Goal: Task Accomplishment & Management: Manage account settings

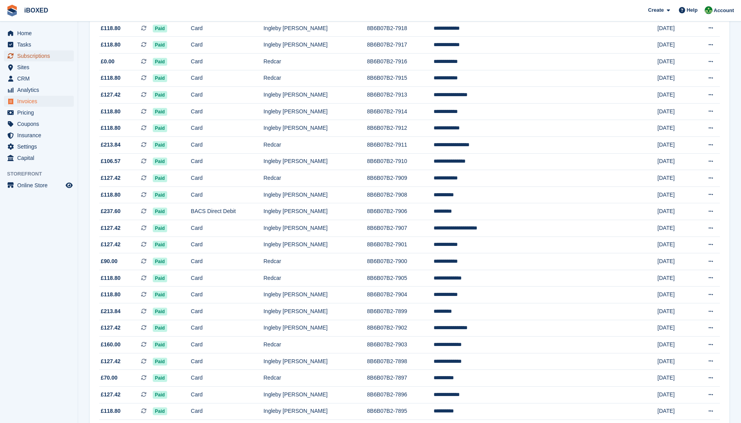
click at [30, 59] on span "Subscriptions" at bounding box center [40, 55] width 47 height 11
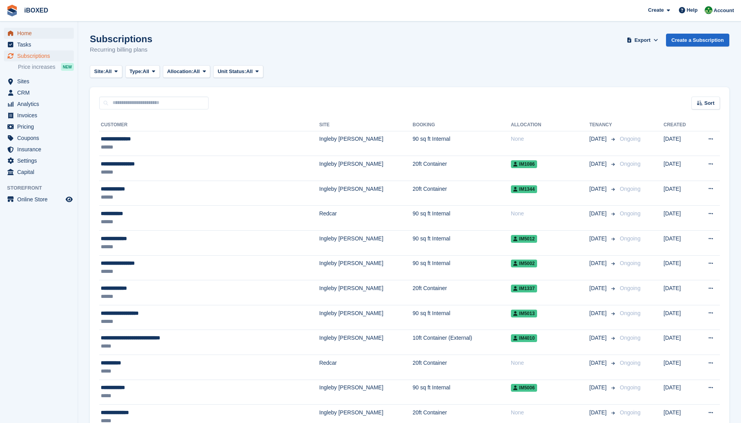
click at [31, 30] on span "Home" at bounding box center [40, 33] width 47 height 11
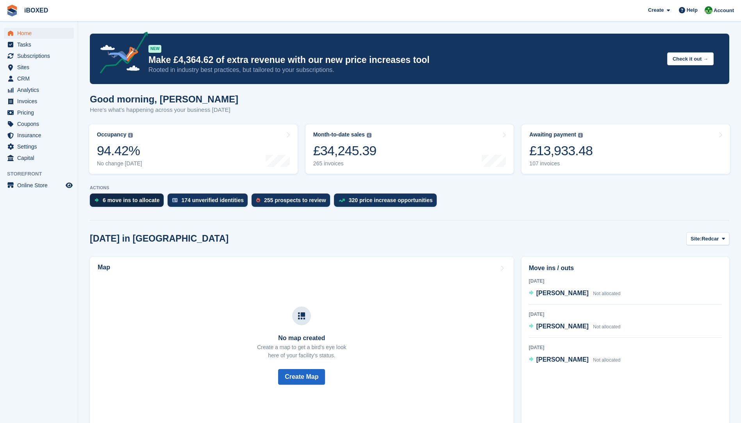
click at [159, 203] on div "6 move ins to allocate" at bounding box center [127, 199] width 74 height 13
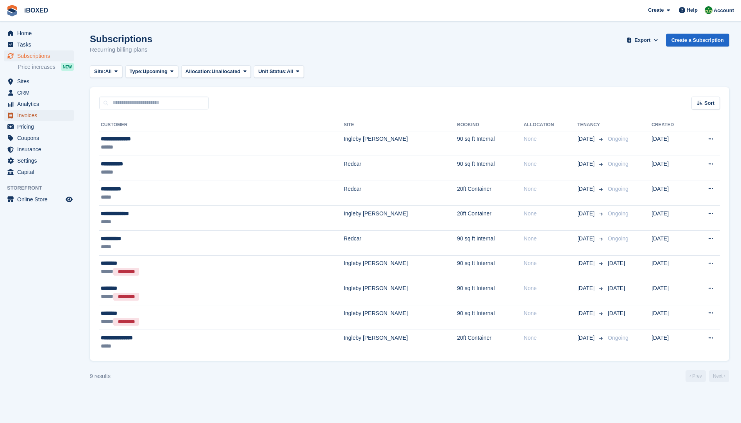
click at [48, 116] on span "Invoices" at bounding box center [40, 115] width 47 height 11
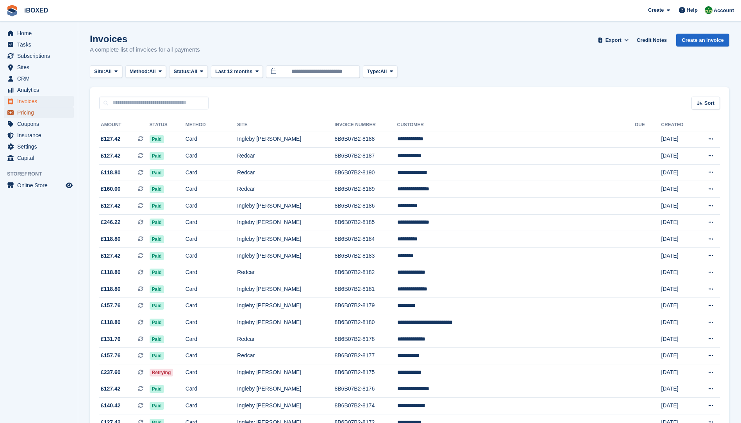
click at [48, 116] on span "Pricing" at bounding box center [40, 112] width 47 height 11
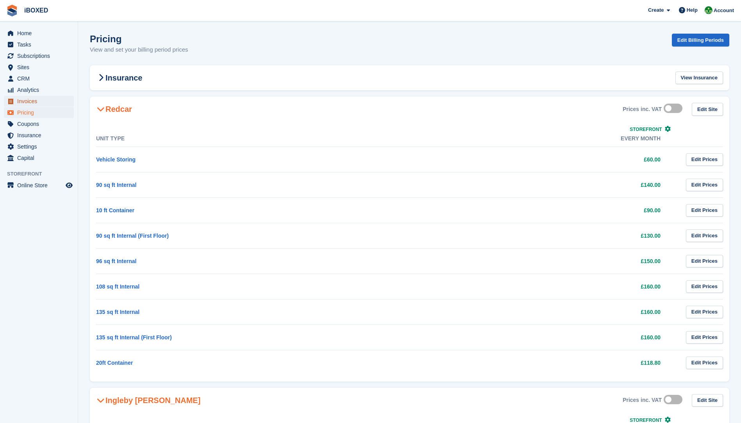
click at [43, 105] on span "Invoices" at bounding box center [40, 101] width 47 height 11
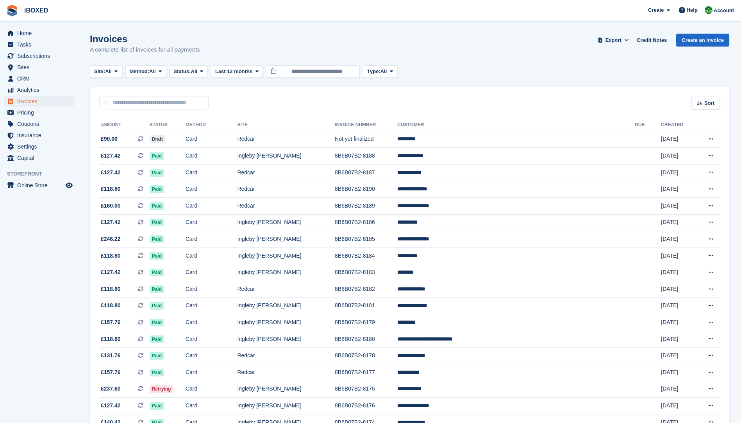
click at [155, 71] on span "All" at bounding box center [152, 72] width 7 height 8
click at [162, 146] on link "Debit/Credit Card" at bounding box center [163, 146] width 68 height 14
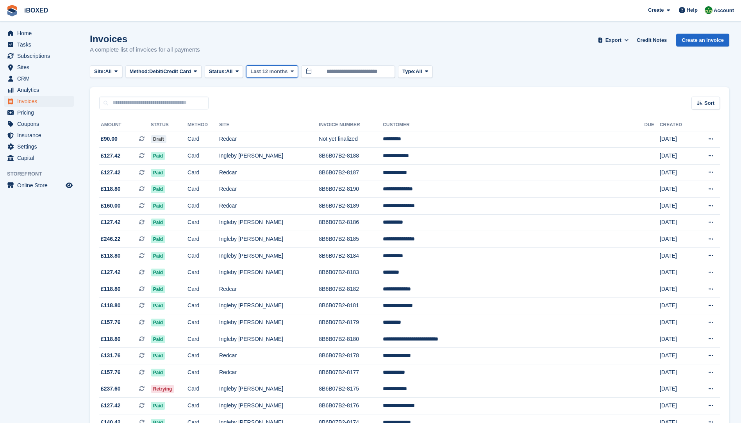
click at [256, 68] on span "Last 12 months" at bounding box center [268, 72] width 37 height 8
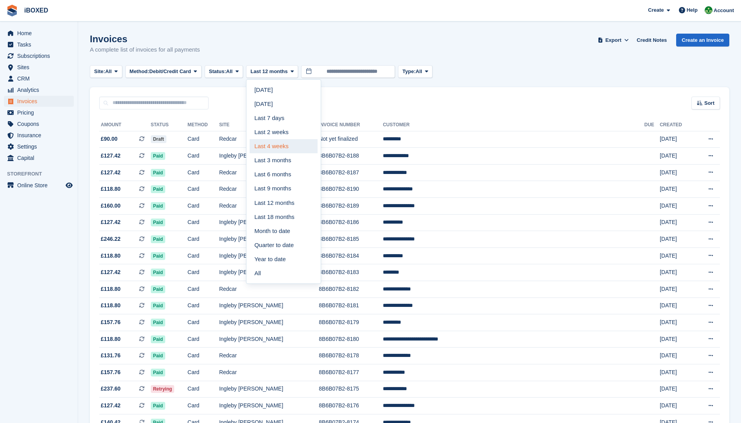
click at [291, 144] on link "Last 4 weeks" at bounding box center [284, 146] width 68 height 14
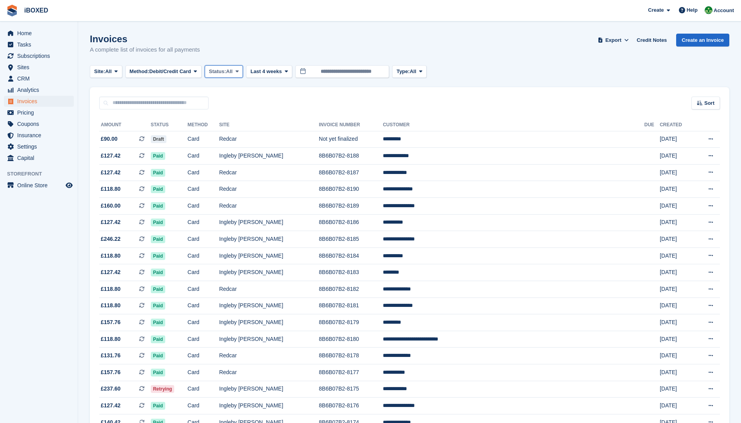
click at [217, 67] on button "Status: All" at bounding box center [224, 71] width 38 height 13
click at [227, 120] on link "Draft" at bounding box center [242, 118] width 68 height 14
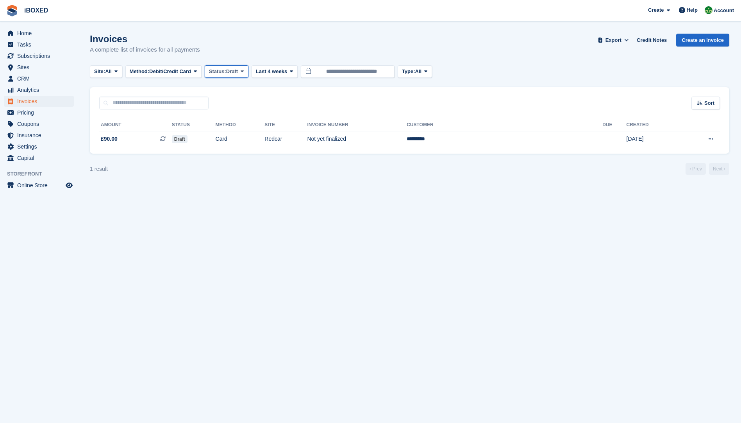
click at [238, 72] on span "Draft" at bounding box center [232, 72] width 12 height 8
click at [236, 136] on link "Open" at bounding box center [242, 132] width 68 height 14
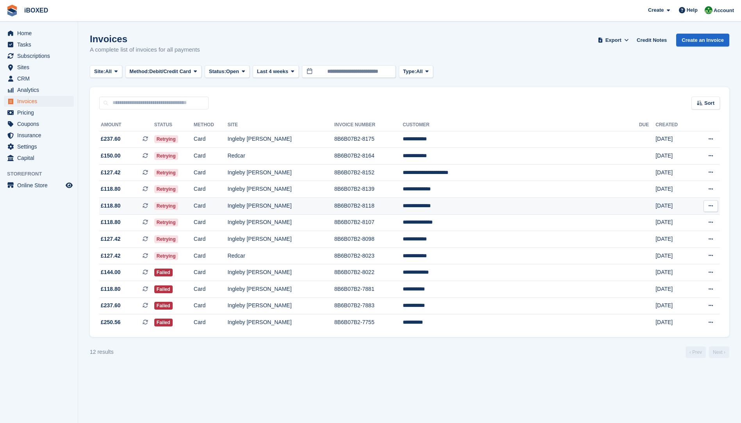
click at [403, 209] on td "8B6B07B2-8118" at bounding box center [368, 206] width 68 height 17
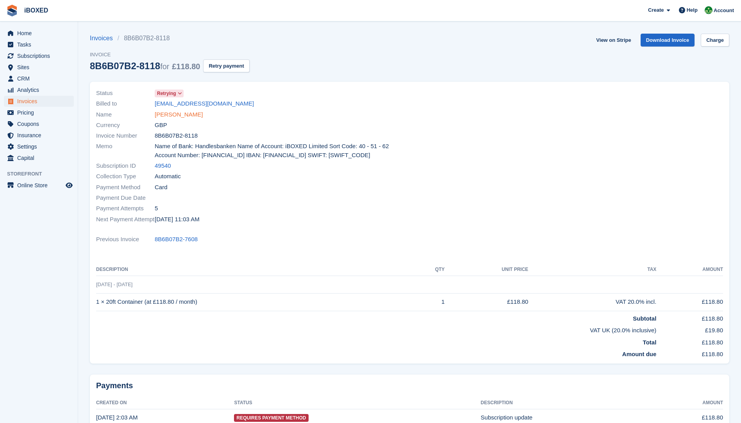
click at [176, 110] on link "Trish Alderson" at bounding box center [179, 114] width 48 height 9
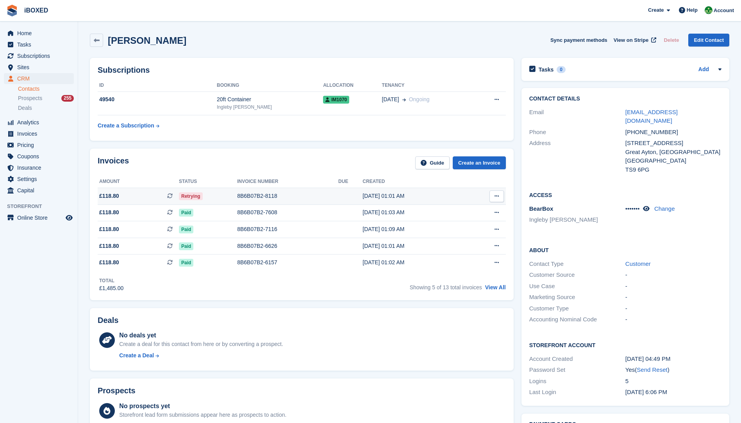
click at [395, 190] on td "10 Aug, 01:01 AM" at bounding box center [413, 195] width 103 height 17
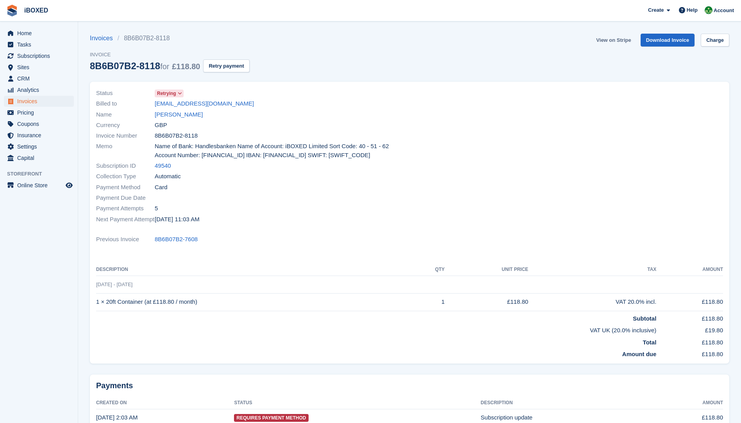
click at [615, 44] on link "View on Stripe" at bounding box center [613, 40] width 41 height 13
click at [177, 114] on link "[PERSON_NAME]" at bounding box center [179, 114] width 48 height 9
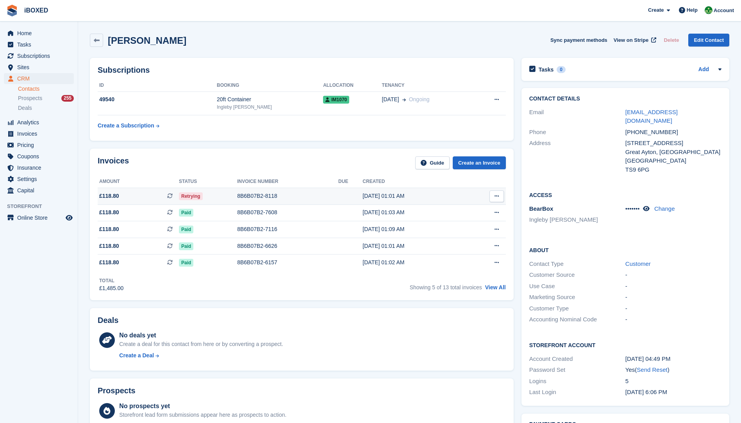
click at [274, 200] on td "8B6B07B2-8118" at bounding box center [287, 195] width 101 height 17
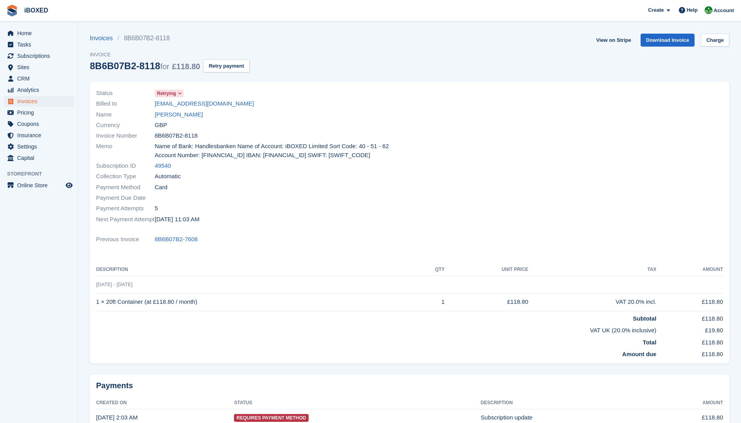
click at [163, 109] on div "Name Trish Alderson" at bounding box center [250, 114] width 309 height 11
click at [161, 111] on link "[PERSON_NAME]" at bounding box center [179, 114] width 48 height 9
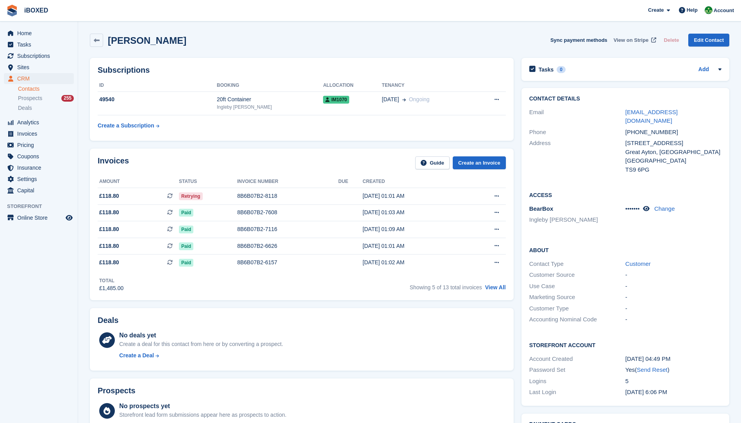
click at [629, 41] on span "View on Stripe" at bounding box center [630, 40] width 35 height 8
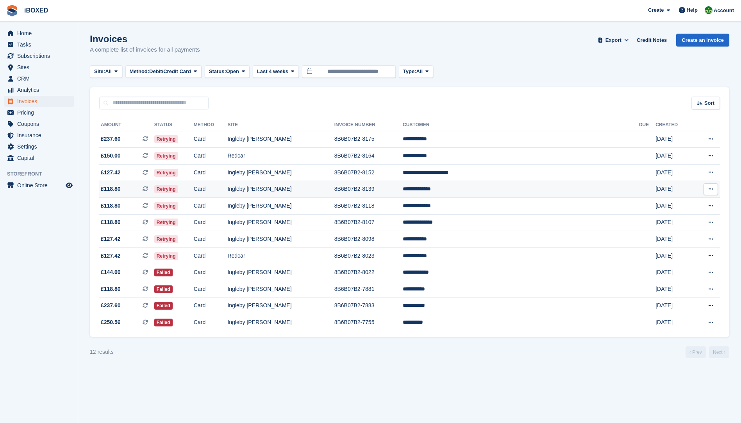
click at [525, 184] on td "**********" at bounding box center [521, 189] width 236 height 17
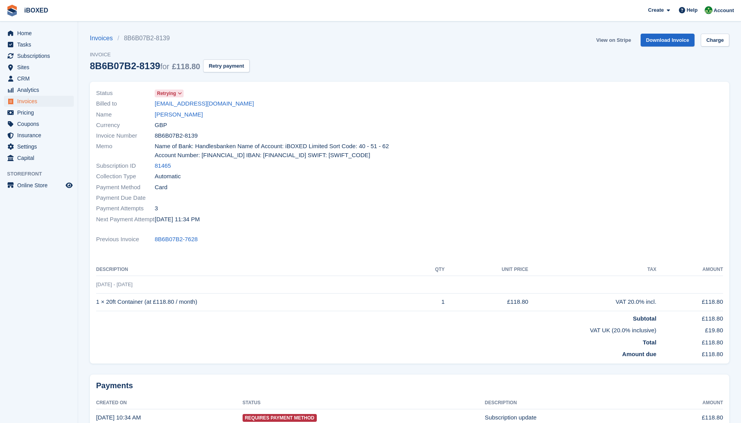
click at [617, 43] on link "View on Stripe" at bounding box center [613, 40] width 41 height 13
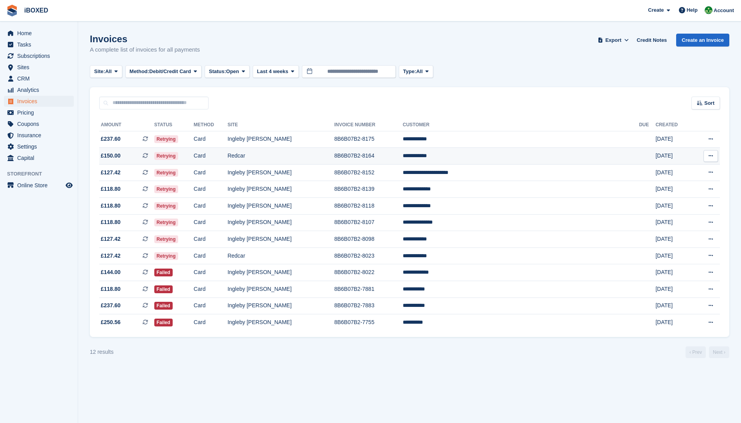
click at [601, 162] on td "**********" at bounding box center [521, 156] width 236 height 17
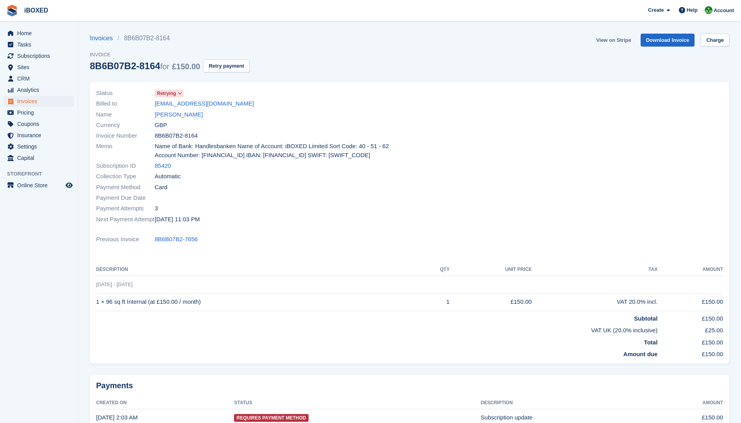
click at [616, 37] on link "View on Stripe" at bounding box center [613, 40] width 41 height 13
click at [29, 30] on span "Home" at bounding box center [40, 33] width 47 height 11
